Goal: Information Seeking & Learning: Find specific fact

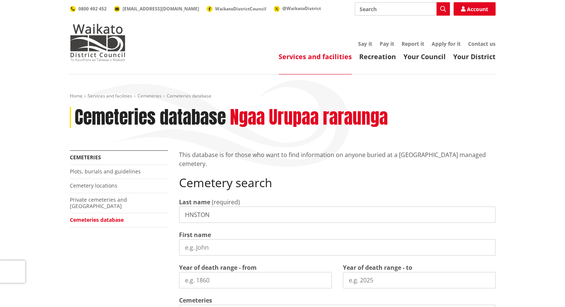
click at [185, 215] on input "HNSTON" at bounding box center [337, 214] width 317 height 16
type input "[PERSON_NAME]"
click at [197, 243] on input "First name" at bounding box center [337, 247] width 317 height 16
type input "[PERSON_NAME]"
click at [224, 276] on input "Year of death range - from" at bounding box center [255, 280] width 153 height 16
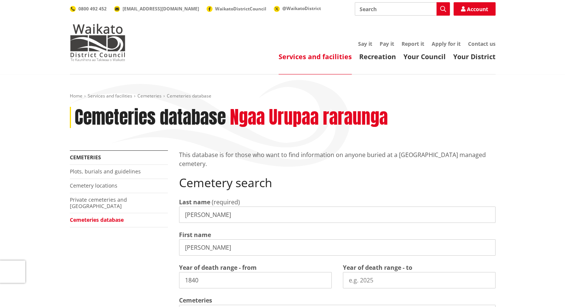
type input "1840"
click at [363, 286] on input "Year of death range - to" at bounding box center [419, 280] width 153 height 16
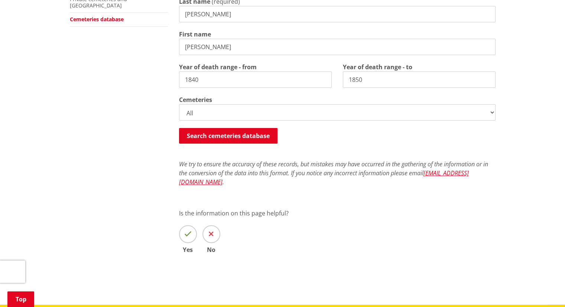
scroll to position [201, 0]
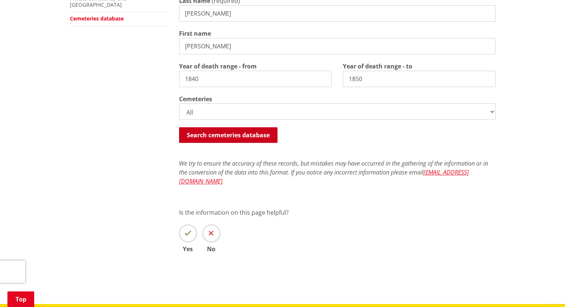
type input "1850"
click at [236, 138] on button "Search cemeteries database" at bounding box center [228, 135] width 98 height 16
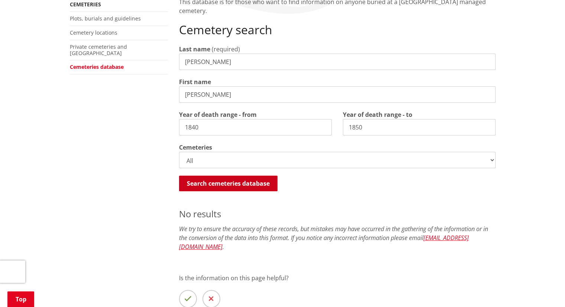
scroll to position [151, 0]
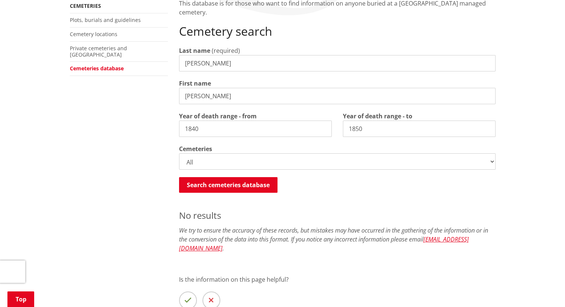
click at [236, 64] on input "[PERSON_NAME]" at bounding box center [337, 63] width 317 height 16
click at [207, 63] on input "[PERSON_NAME]" at bounding box center [337, 63] width 317 height 16
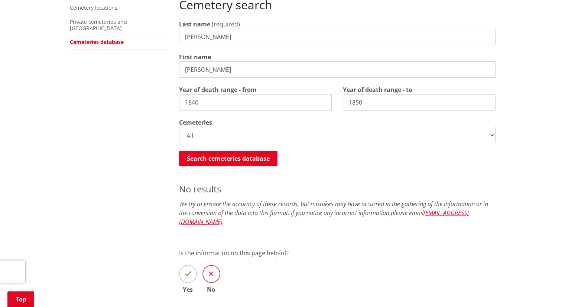
scroll to position [166, 0]
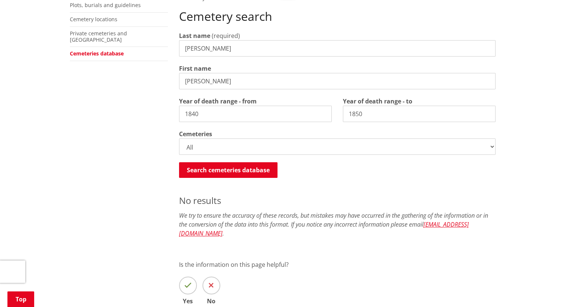
click at [218, 50] on input "[PERSON_NAME]" at bounding box center [337, 48] width 317 height 16
type input "[PERSON_NAME]"
click at [201, 175] on button "Search cemeteries database" at bounding box center [228, 170] width 98 height 16
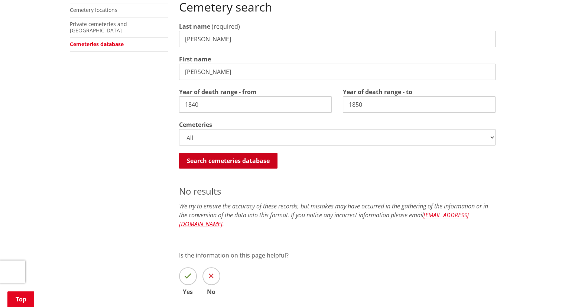
scroll to position [136, 0]
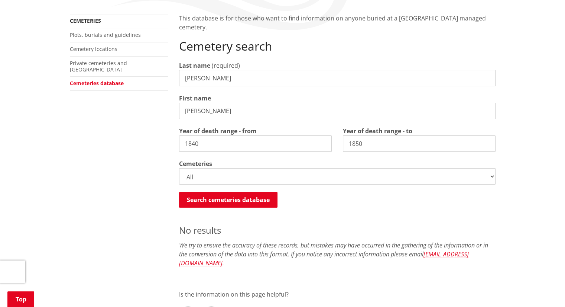
click at [354, 147] on input "1850" at bounding box center [419, 143] width 153 height 16
click at [365, 147] on input "1850" at bounding box center [419, 143] width 153 height 16
type input "1920"
click at [244, 204] on button "Search cemeteries database" at bounding box center [228, 200] width 98 height 16
click at [229, 77] on input "[PERSON_NAME]" at bounding box center [337, 78] width 317 height 16
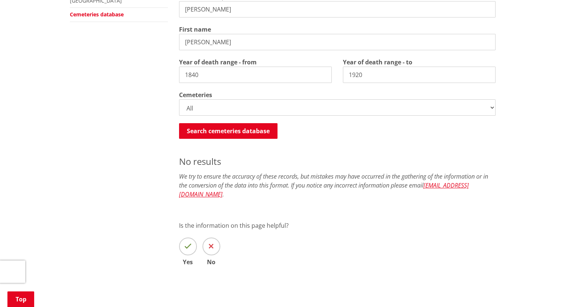
scroll to position [196, 0]
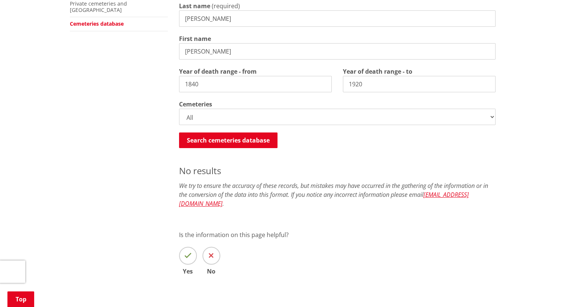
click at [206, 17] on input "[PERSON_NAME]" at bounding box center [337, 18] width 317 height 16
type input "[PERSON_NAME]"
click at [217, 140] on button "Search cemeteries database" at bounding box center [228, 140] width 98 height 16
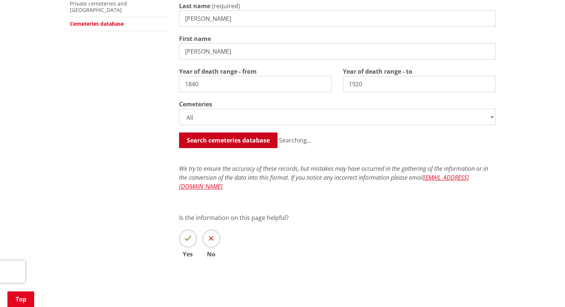
scroll to position [359, 0]
